Goal: Information Seeking & Learning: Learn about a topic

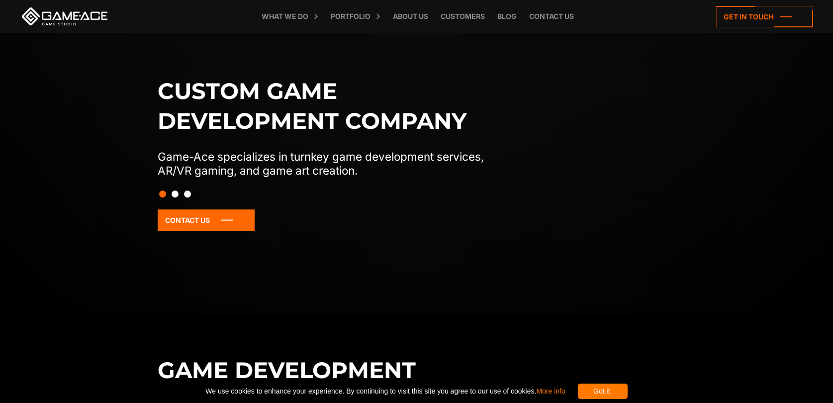
scroll to position [130, 0]
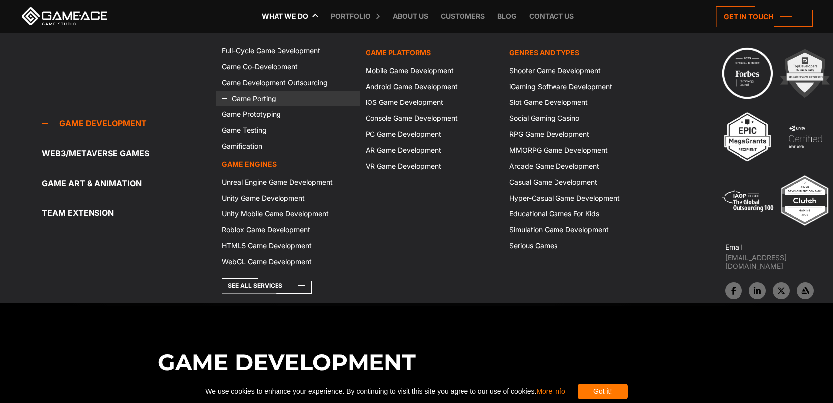
click at [254, 97] on link "Game Porting" at bounding box center [288, 98] width 144 height 16
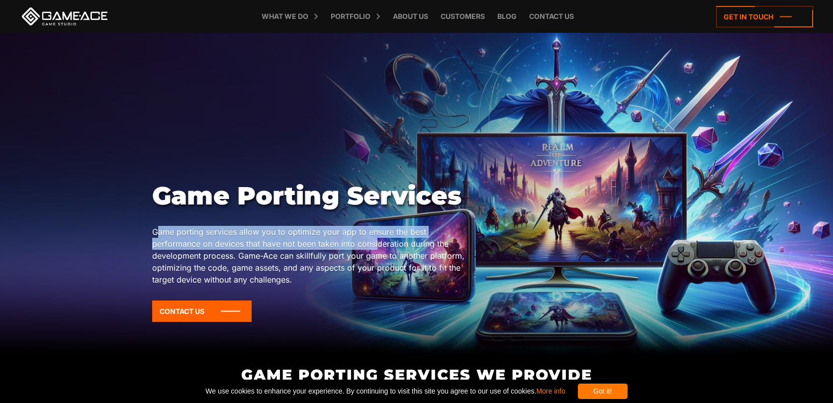
drag, startPoint x: 156, startPoint y: 231, endPoint x: 378, endPoint y: 245, distance: 222.1
click at [378, 245] on p "Game porting services allow you to optimize your app to ensure the best perform…" at bounding box center [310, 256] width 317 height 60
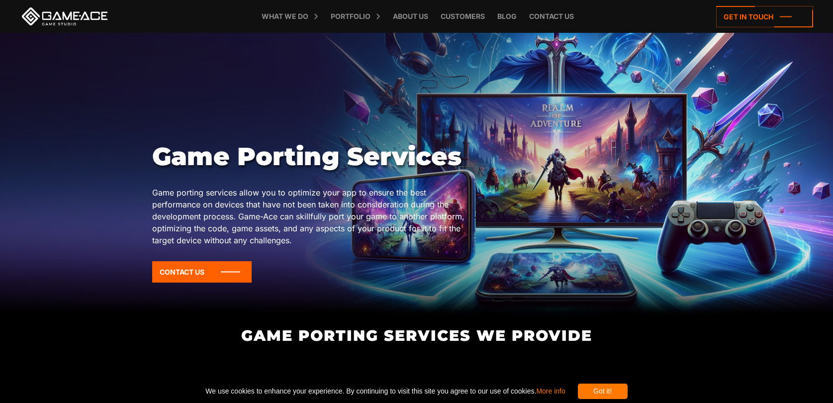
scroll to position [43, 0]
